Goal: Task Accomplishment & Management: Complete application form

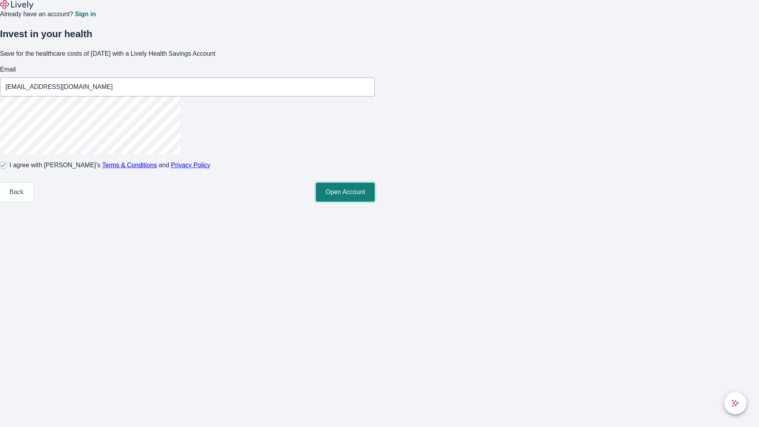
click at [375, 202] on button "Open Account" at bounding box center [345, 192] width 59 height 19
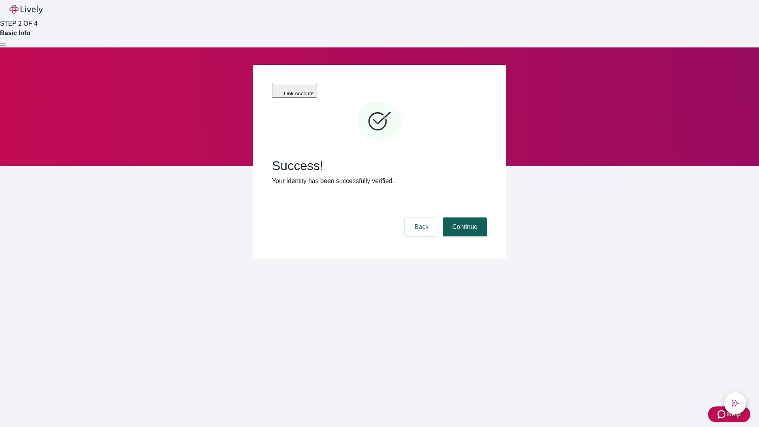
click at [463, 217] on button "Continue" at bounding box center [465, 226] width 44 height 19
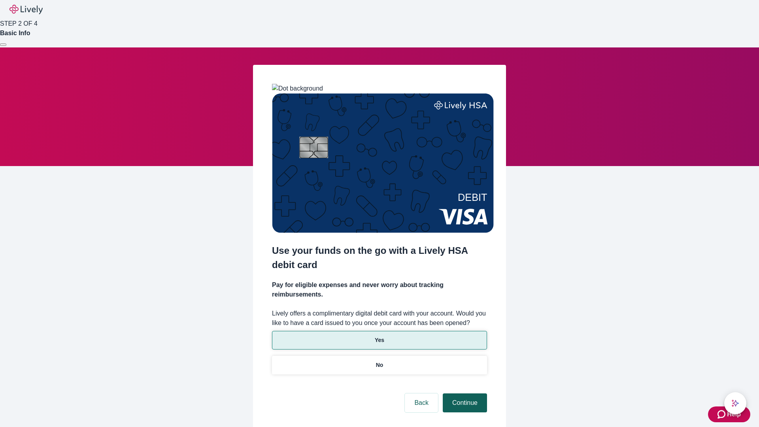
click at [379, 361] on p "No" at bounding box center [380, 365] width 8 height 8
click at [463, 393] on button "Continue" at bounding box center [465, 402] width 44 height 19
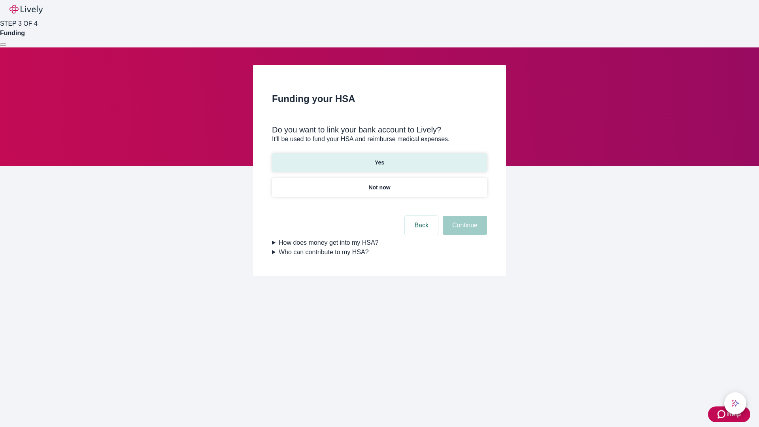
click at [379, 158] on p "Yes" at bounding box center [379, 162] width 9 height 8
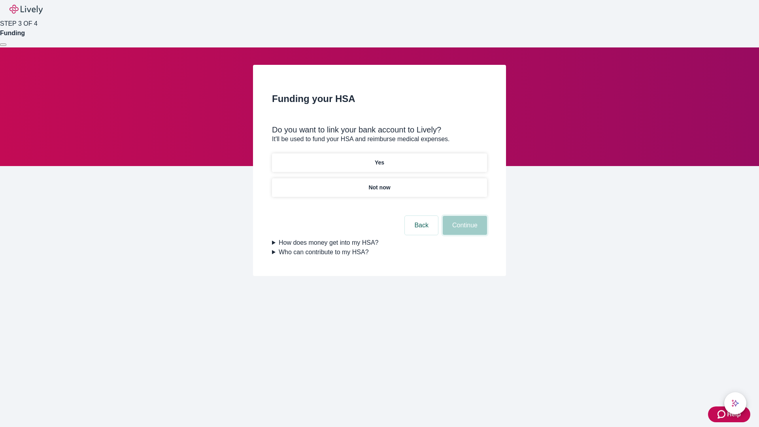
click at [463, 216] on button "Continue" at bounding box center [465, 225] width 44 height 19
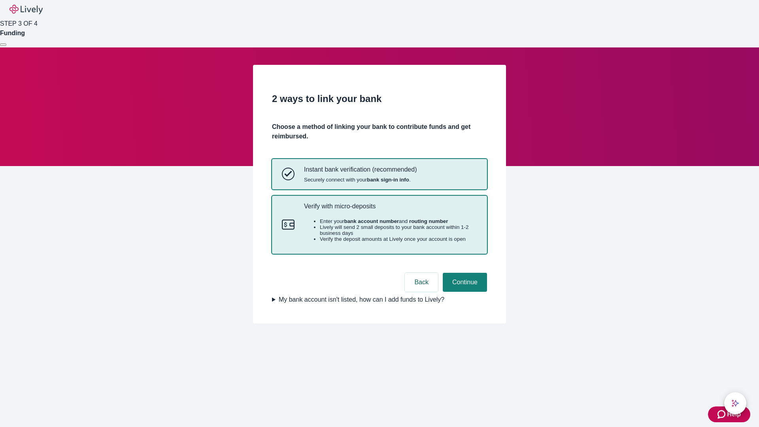
click at [390, 210] on p "Verify with micro-deposits" at bounding box center [390, 206] width 173 height 8
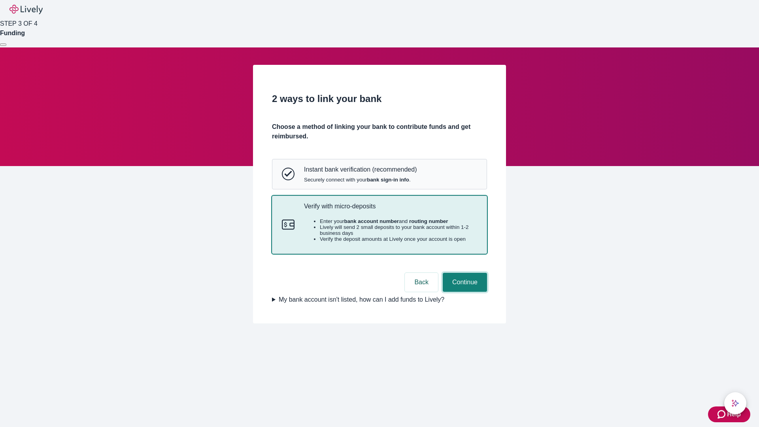
click at [463, 292] on button "Continue" at bounding box center [465, 282] width 44 height 19
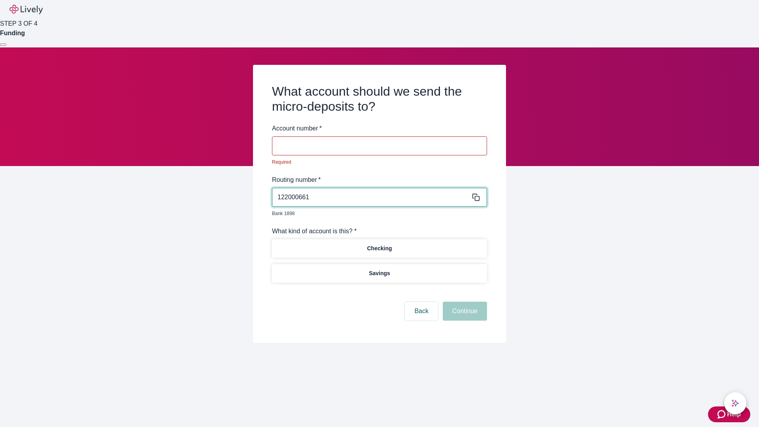
type input "122000661"
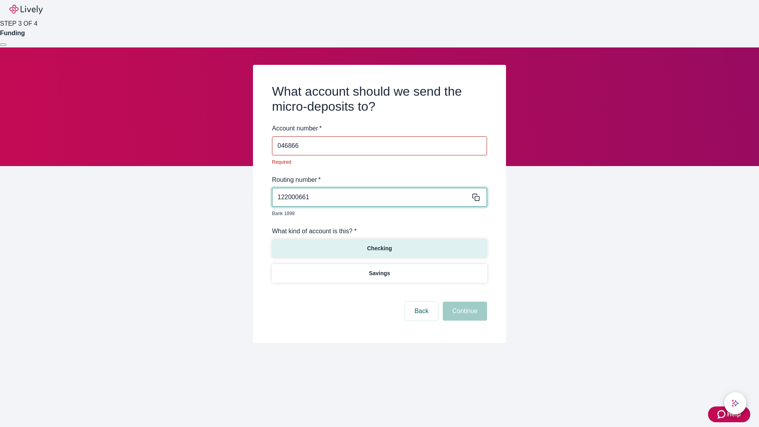
type input "046866"
click at [379, 244] on p "Checking" at bounding box center [379, 248] width 25 height 8
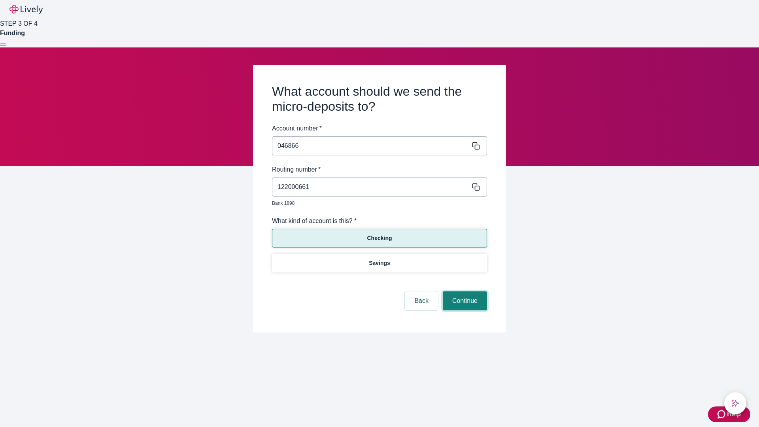
click at [463, 292] on button "Continue" at bounding box center [465, 300] width 44 height 19
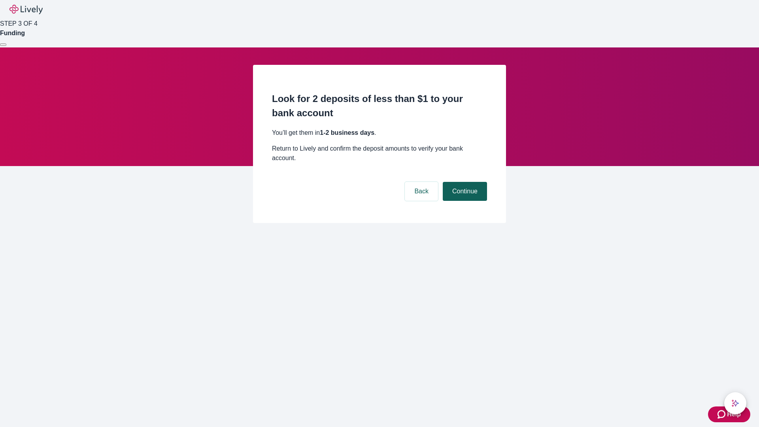
click at [463, 182] on button "Continue" at bounding box center [465, 191] width 44 height 19
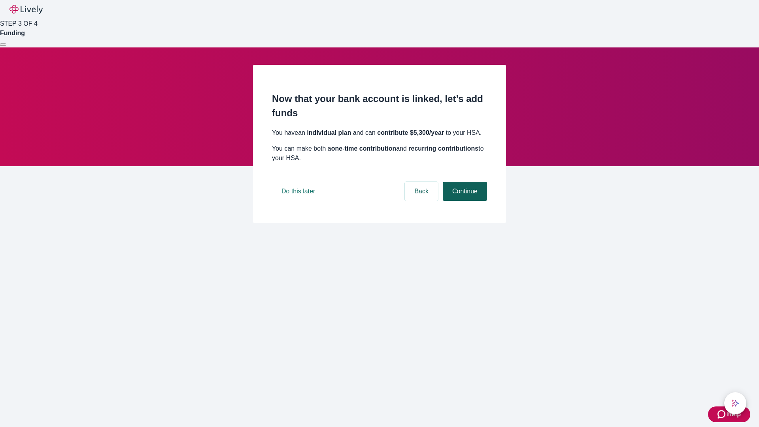
click at [463, 201] on button "Continue" at bounding box center [465, 191] width 44 height 19
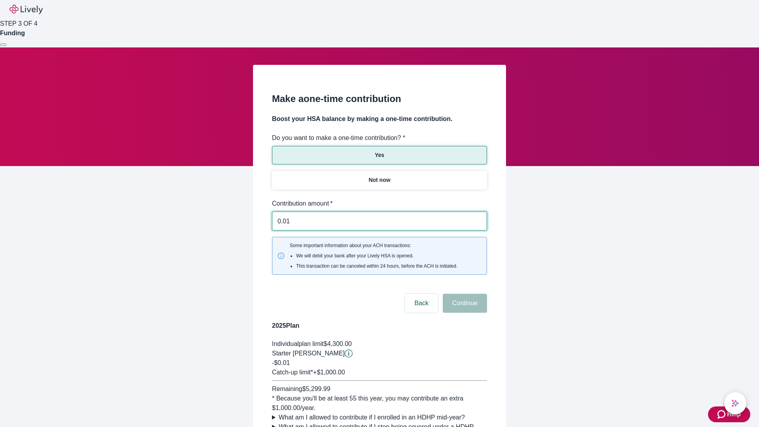
type input "0.01"
click at [463, 294] on button "Continue" at bounding box center [465, 303] width 44 height 19
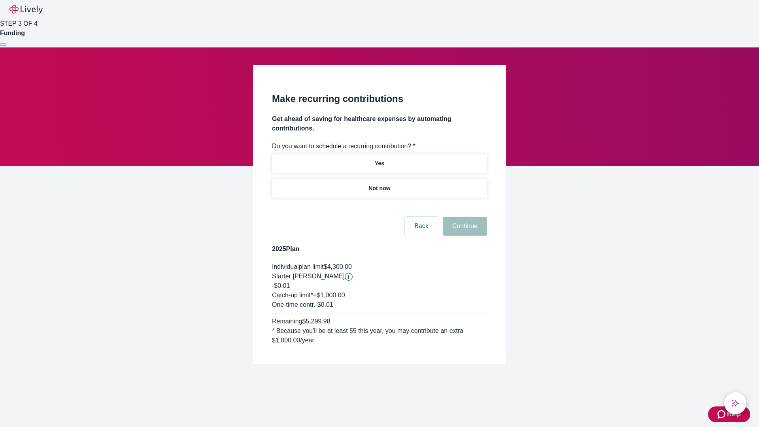
click at [379, 184] on p "Not now" at bounding box center [379, 188] width 22 height 8
click at [463, 217] on button "Continue" at bounding box center [465, 226] width 44 height 19
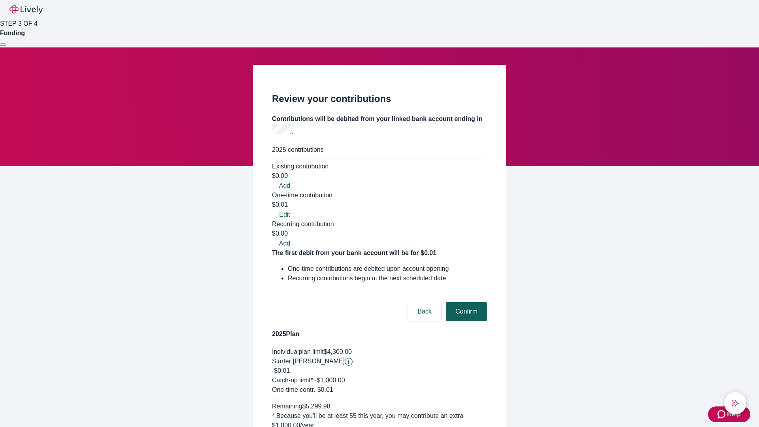
click at [465, 302] on button "Confirm" at bounding box center [466, 311] width 41 height 19
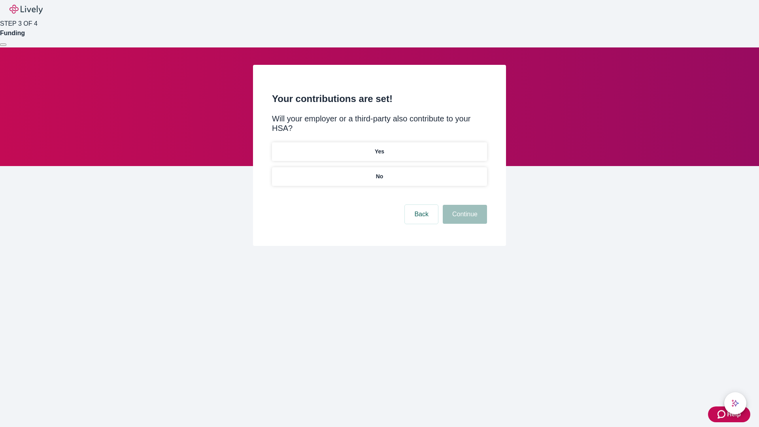
click at [379, 172] on p "No" at bounding box center [380, 176] width 8 height 8
click at [463, 205] on button "Continue" at bounding box center [465, 214] width 44 height 19
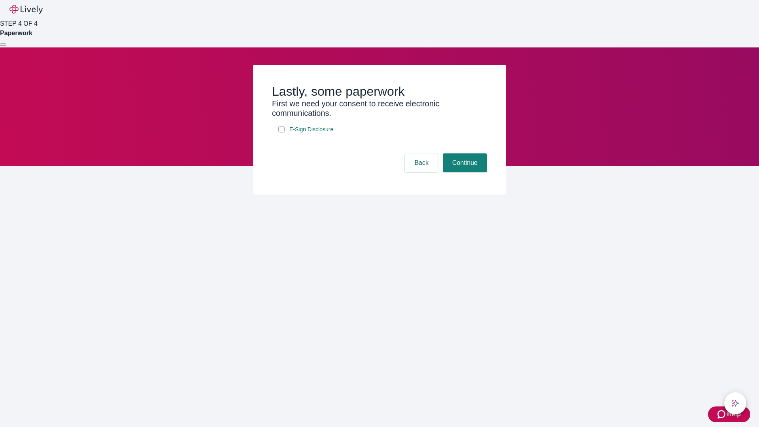
click at [281, 132] on input "E-Sign Disclosure" at bounding box center [281, 129] width 6 height 6
checkbox input "true"
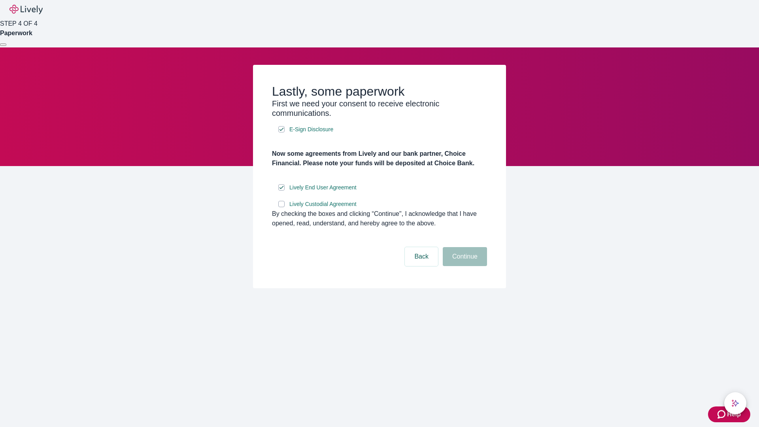
click at [281, 207] on input "Lively Custodial Agreement" at bounding box center [281, 204] width 6 height 6
checkbox input "true"
click at [463, 266] on button "Continue" at bounding box center [465, 256] width 44 height 19
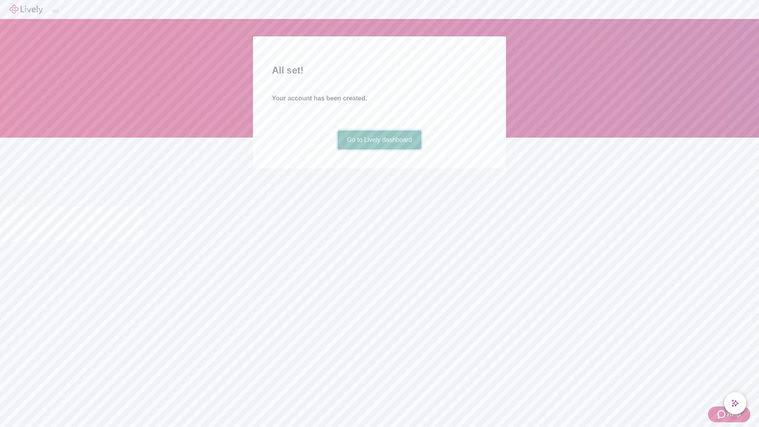
click at [379, 149] on link "Go to Lively dashboard" at bounding box center [379, 139] width 84 height 19
